Goal: Task Accomplishment & Management: Manage account settings

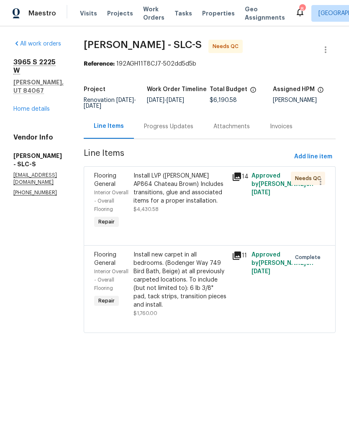
click at [36, 106] on link "Home details" at bounding box center [31, 109] width 36 height 6
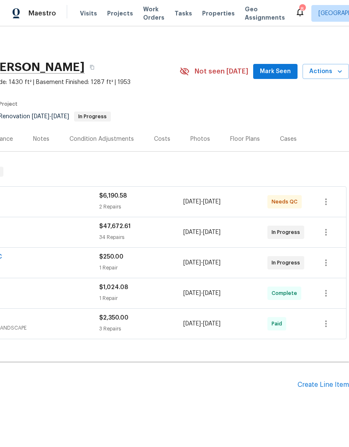
scroll to position [0, 124]
click at [327, 204] on icon "button" at bounding box center [326, 202] width 10 height 10
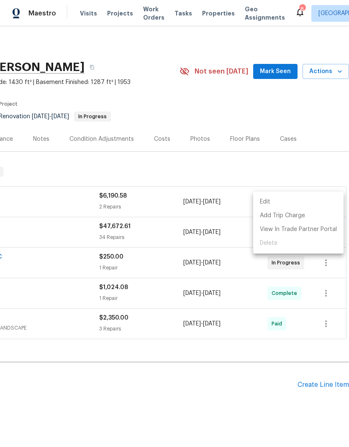
click at [276, 208] on li "Edit" at bounding box center [298, 202] width 90 height 14
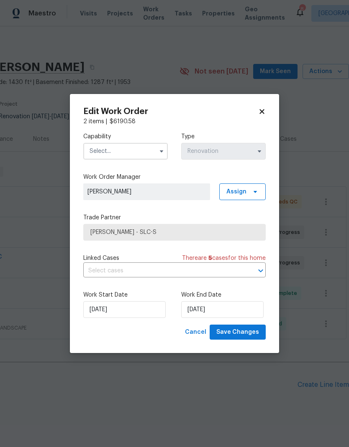
click at [139, 150] on input "text" at bounding box center [125, 151] width 84 height 17
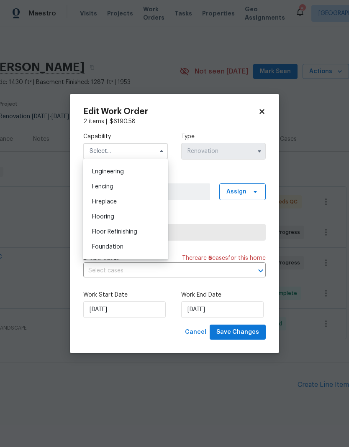
scroll to position [276, 0]
click at [125, 220] on div "Flooring" at bounding box center [125, 217] width 80 height 15
type input "Flooring"
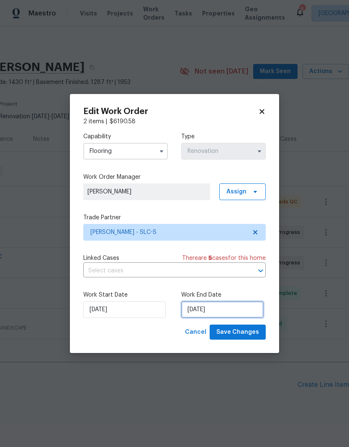
click at [234, 312] on input "[DATE]" at bounding box center [222, 310] width 82 height 17
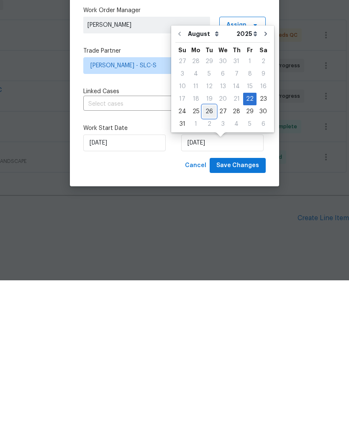
click at [204, 273] on div "26" at bounding box center [208, 279] width 13 height 12
type input "8/26/2025"
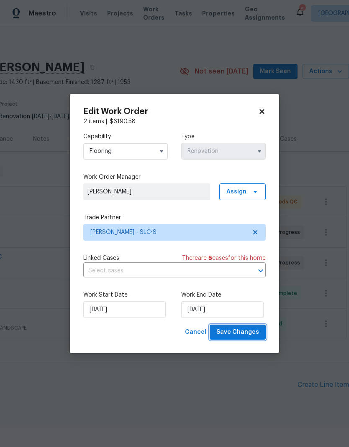
click at [241, 340] on button "Save Changes" at bounding box center [238, 332] width 56 height 15
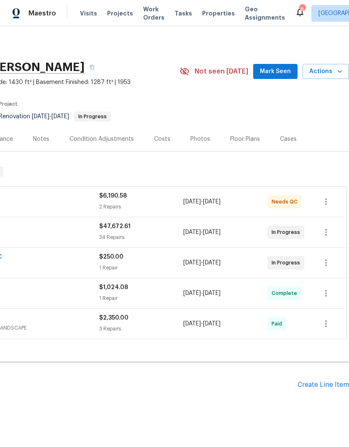
scroll to position [0, 124]
click at [328, 263] on icon "button" at bounding box center [326, 263] width 10 height 10
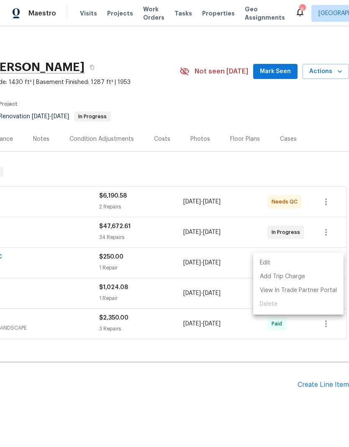
click at [282, 265] on li "Edit" at bounding box center [298, 263] width 90 height 14
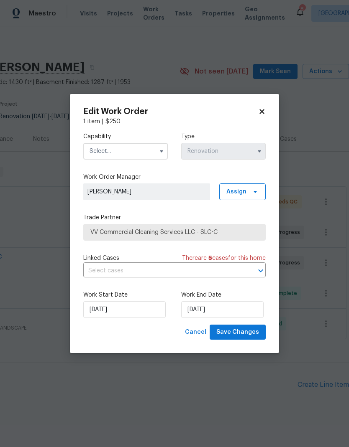
click at [124, 151] on input "text" at bounding box center [125, 151] width 84 height 17
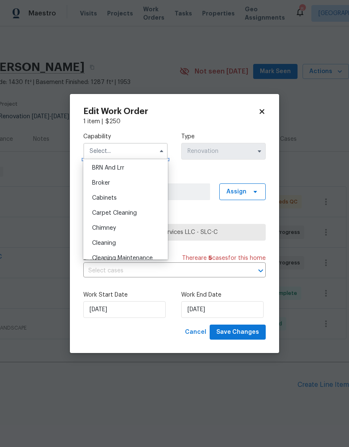
scroll to position [44, 0]
click at [129, 248] on div "Cleaning" at bounding box center [125, 245] width 80 height 15
type input "Cleaning"
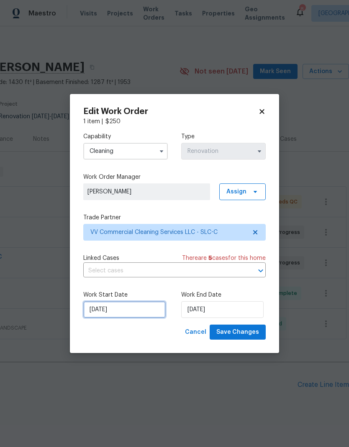
click at [139, 315] on input "8/25/2025" at bounding box center [124, 310] width 82 height 17
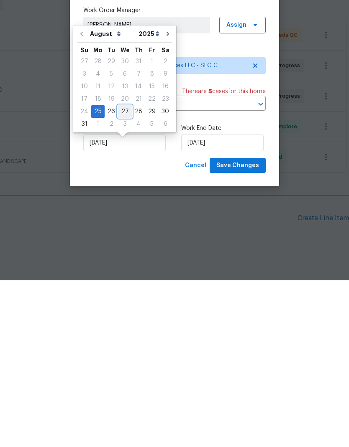
click at [124, 273] on div "27" at bounding box center [125, 279] width 14 height 12
type input "8/27/2025"
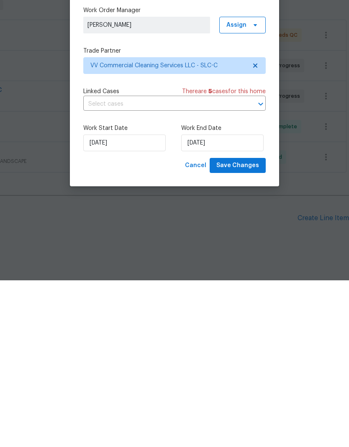
scroll to position [22, 0]
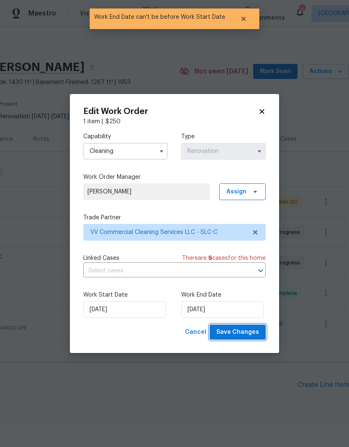
click at [256, 336] on span "Save Changes" at bounding box center [237, 332] width 43 height 10
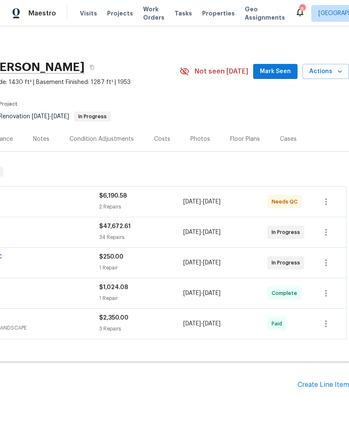
scroll to position [0, 124]
click at [46, 138] on div "Notes" at bounding box center [41, 139] width 16 height 8
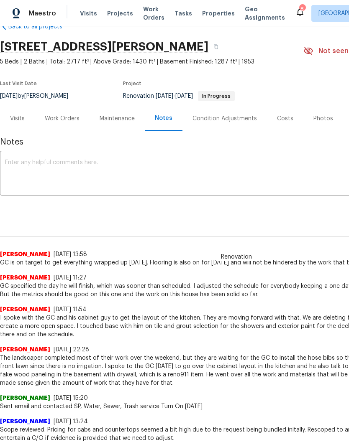
scroll to position [20, 0]
click at [93, 163] on textarea at bounding box center [236, 174] width 463 height 29
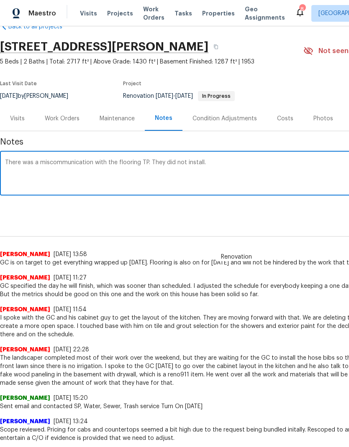
click at [85, 161] on textarea "There was a miscommunication with the flooring TP. They did not install." at bounding box center [236, 174] width 463 height 29
click at [190, 166] on textarea "There was a hiccup with the flooring TP. They did not install." at bounding box center [236, 174] width 463 height 29
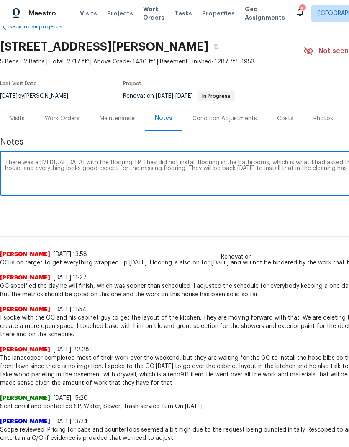
scroll to position [20, 124]
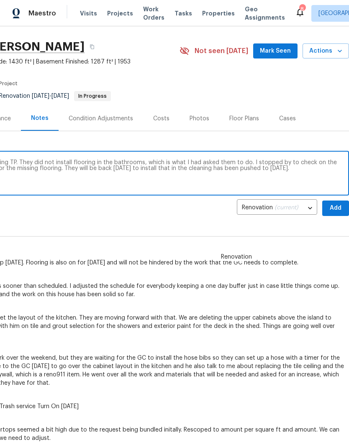
type textarea "There was a hiccup with the flooring TP. They did not install flooring in the b…"
click at [340, 213] on span "Add" at bounding box center [335, 208] width 13 height 10
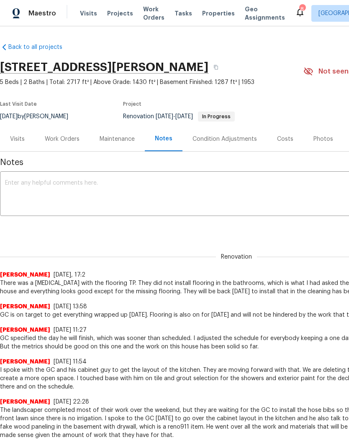
scroll to position [0, 0]
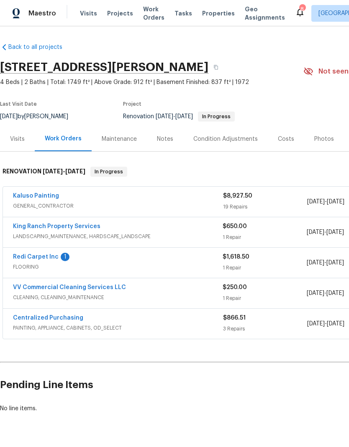
click at [42, 254] on link "Redi Carpet Inc" at bounding box center [36, 257] width 46 height 6
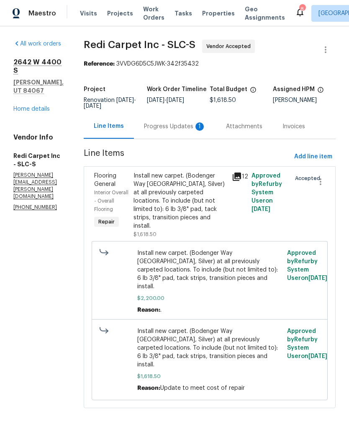
click at [185, 128] on div "Progress Updates 1" at bounding box center [175, 127] width 62 height 8
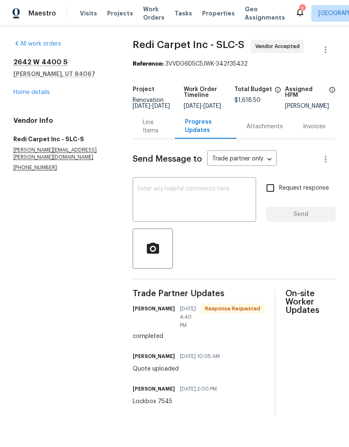
click at [268, 131] on div "Attachments" at bounding box center [264, 127] width 36 height 8
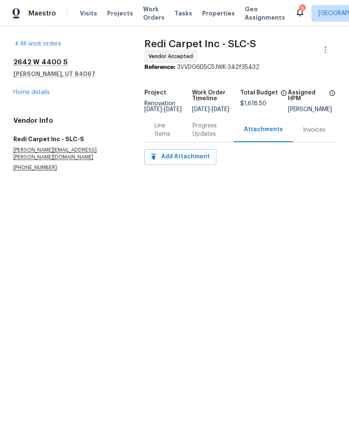
click at [315, 134] on div "Invoices" at bounding box center [314, 130] width 23 height 8
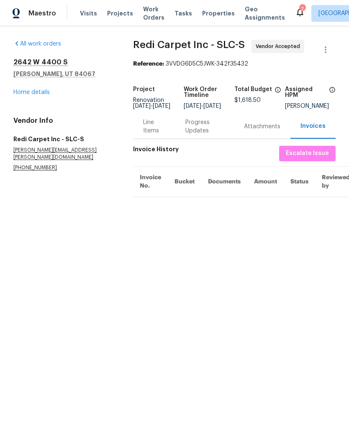
click at [33, 93] on link "Home details" at bounding box center [31, 92] width 36 height 6
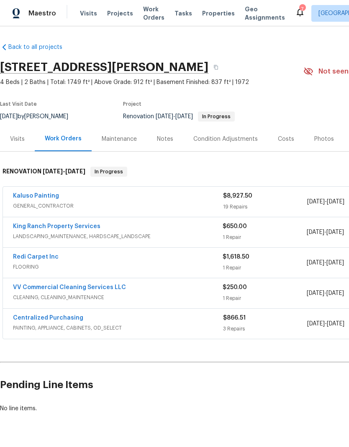
click at [43, 254] on link "Redi Carpet Inc" at bounding box center [36, 257] width 46 height 6
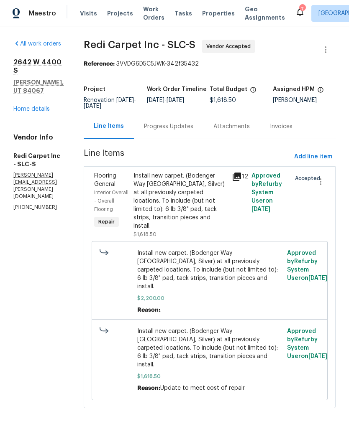
click at [186, 129] on div "Progress Updates" at bounding box center [168, 127] width 49 height 8
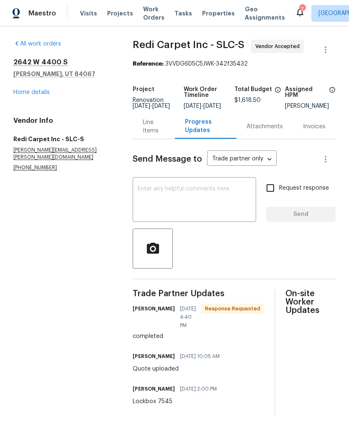
click at [43, 92] on link "Home details" at bounding box center [31, 92] width 36 height 6
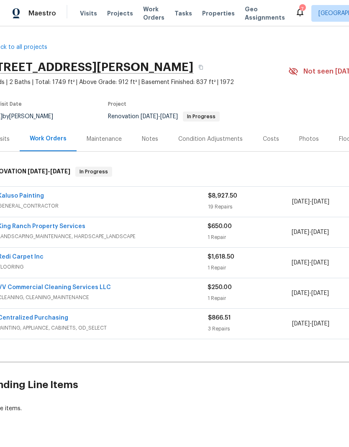
scroll to position [0, 13]
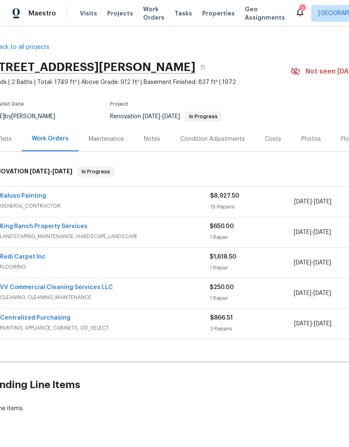
click at [32, 257] on link "Redi Carpet Inc" at bounding box center [23, 257] width 46 height 6
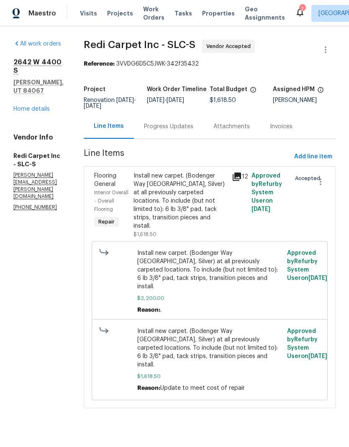
click at [226, 343] on span "Install new carpet. (Bodenger Way [GEOGRAPHIC_DATA], Silver) at all previously …" at bounding box center [209, 348] width 145 height 42
click at [220, 341] on span "Install new carpet. (Bodenger Way [GEOGRAPHIC_DATA], Silver) at all previously …" at bounding box center [209, 348] width 145 height 42
click at [191, 210] on div "Install new carpet. (Bodenger Way [GEOGRAPHIC_DATA], Silver) at all previously …" at bounding box center [179, 201] width 93 height 59
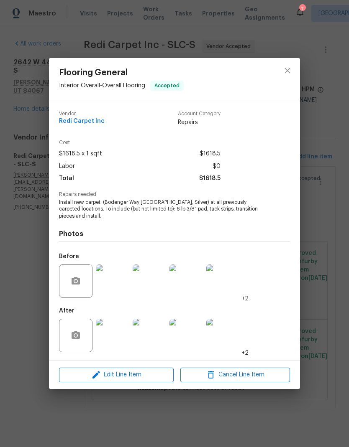
click at [120, 336] on img at bounding box center [112, 335] width 33 height 33
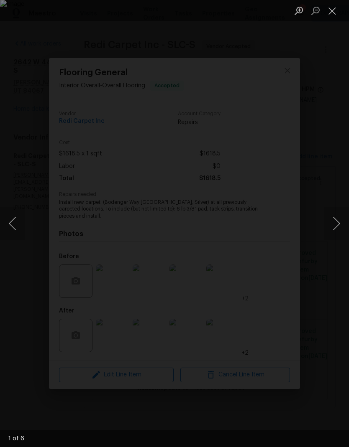
click at [335, 225] on button "Next image" at bounding box center [336, 223] width 25 height 33
click at [335, 221] on button "Next image" at bounding box center [336, 223] width 25 height 33
click at [15, 232] on button "Previous image" at bounding box center [12, 223] width 25 height 33
click at [337, 227] on button "Next image" at bounding box center [336, 223] width 25 height 33
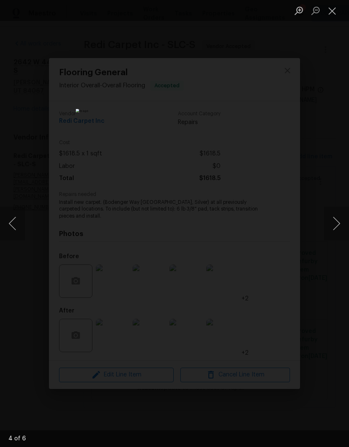
click at [334, 226] on button "Next image" at bounding box center [336, 223] width 25 height 33
click at [335, 225] on button "Next image" at bounding box center [336, 223] width 25 height 33
click at [331, 225] on button "Next image" at bounding box center [336, 223] width 25 height 33
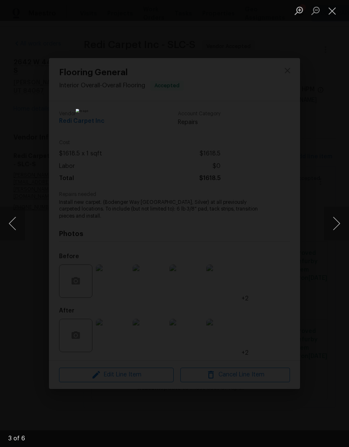
click at [332, 15] on button "Close lightbox" at bounding box center [332, 10] width 17 height 15
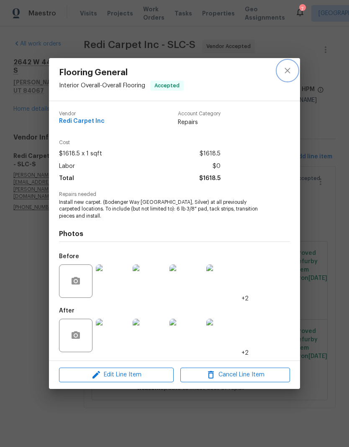
click at [289, 70] on icon "close" at bounding box center [287, 71] width 10 height 10
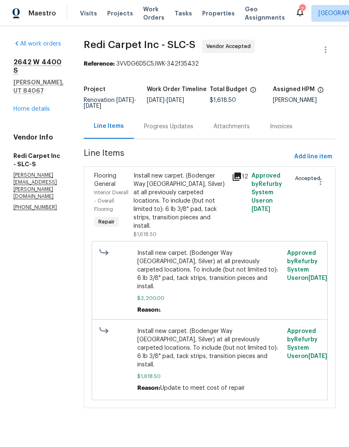
click at [33, 106] on link "Home details" at bounding box center [31, 109] width 36 height 6
